Goal: Check status: Check status

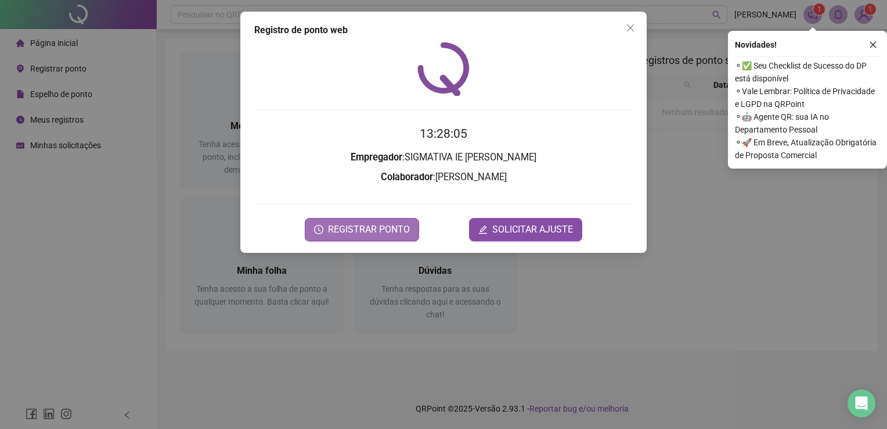
click at [357, 229] on span "REGISTRAR PONTO" at bounding box center [369, 229] width 82 height 14
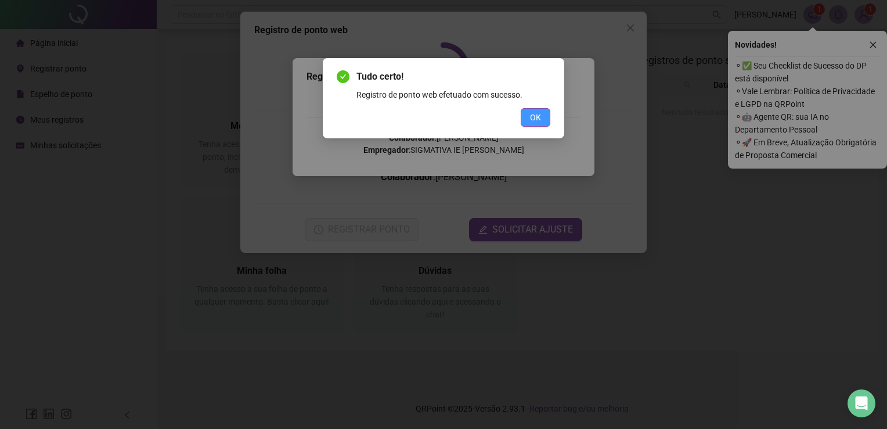
click at [537, 117] on span "OK" at bounding box center [535, 117] width 11 height 13
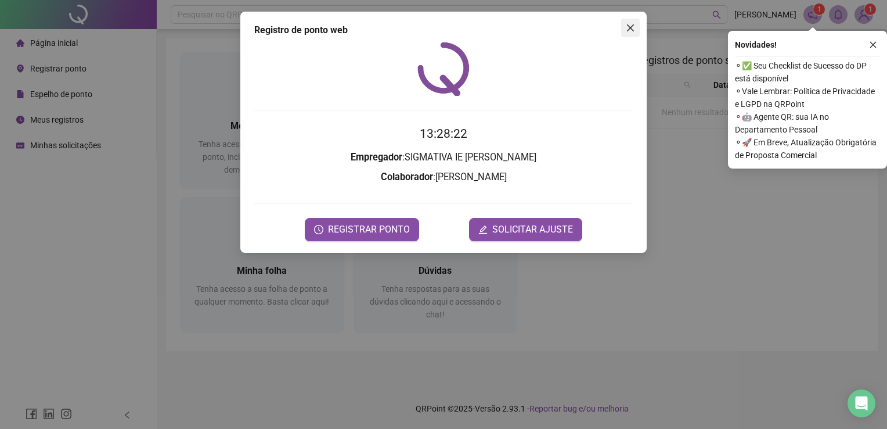
click at [628, 27] on icon "close" at bounding box center [630, 27] width 9 height 9
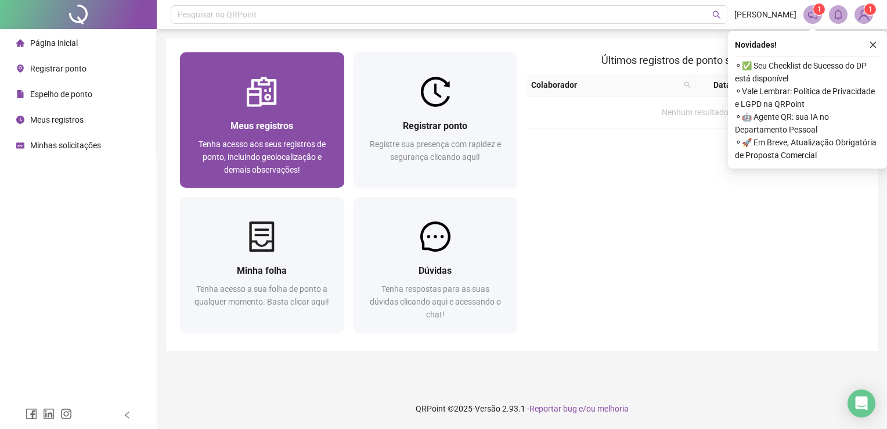
click at [279, 136] on div "Meus registros Tenha acesso aos seus registros de ponto, incluindo geolocalizaç…" at bounding box center [262, 146] width 136 height 57
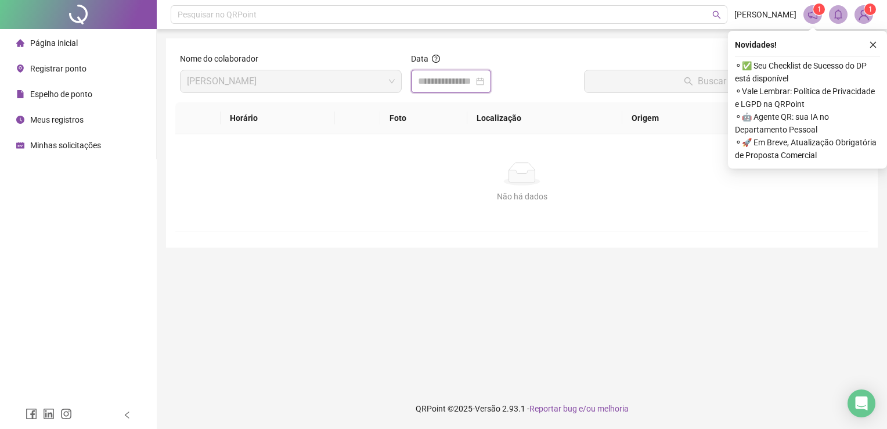
click at [437, 82] on input at bounding box center [446, 81] width 56 height 14
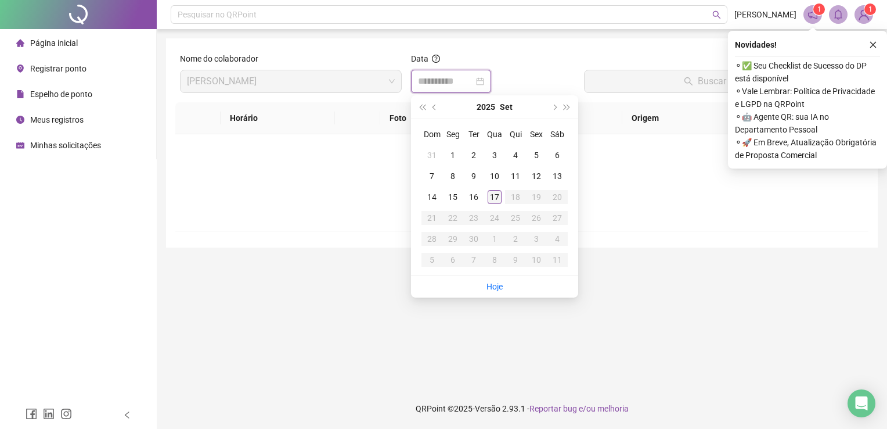
type input "**********"
click at [491, 202] on div "17" at bounding box center [495, 197] width 14 height 14
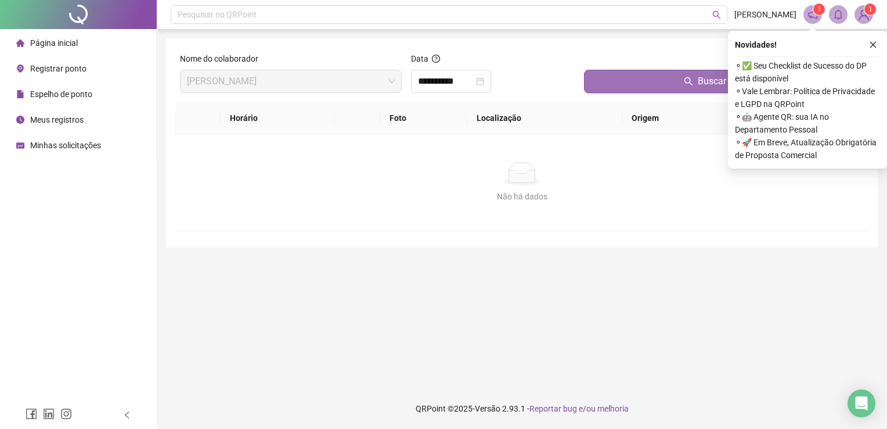
click at [632, 81] on button "Buscar registros" at bounding box center [724, 81] width 280 height 23
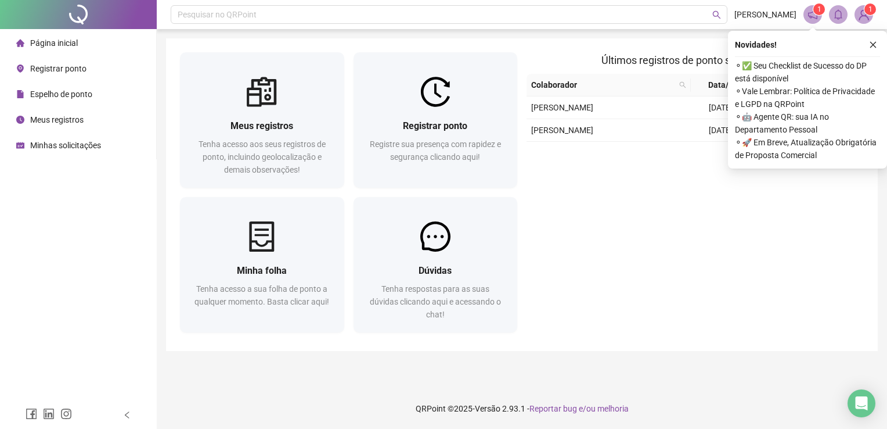
click at [627, 235] on div "Últimos registros de ponto sincronizados Colaborador Data/Hora Origem [PERSON_N…" at bounding box center [695, 194] width 347 height 285
click at [872, 46] on icon "close" at bounding box center [873, 45] width 8 height 8
